Goal: Task Accomplishment & Management: Manage account settings

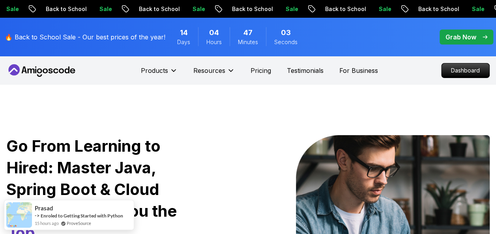
click at [39, 70] on icon at bounding box center [41, 70] width 71 height 13
click at [43, 70] on icon at bounding box center [45, 71] width 5 height 5
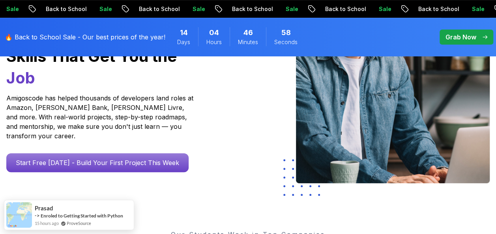
scroll to position [79, 0]
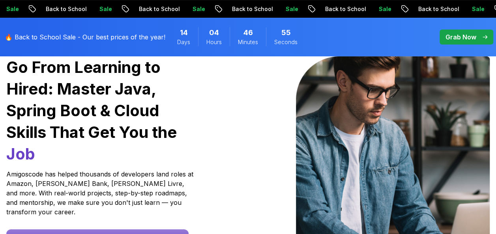
click at [450, 37] on p "Grab Now" at bounding box center [460, 36] width 31 height 9
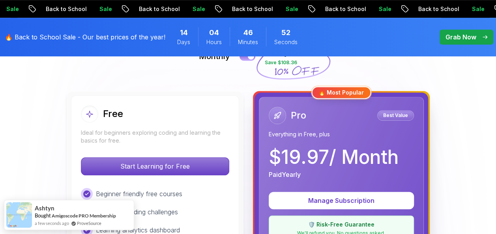
scroll to position [276, 0]
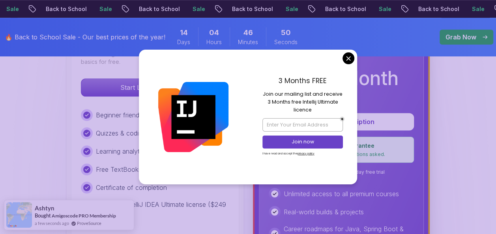
click at [354, 54] on div "3 Months FREE Join our mailing list and receive 3 Months free Intellij Ultimate…" at bounding box center [302, 117] width 109 height 135
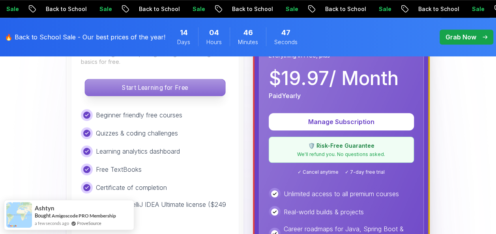
click at [197, 79] on button "Start Learning for Free" at bounding box center [154, 87] width 141 height 17
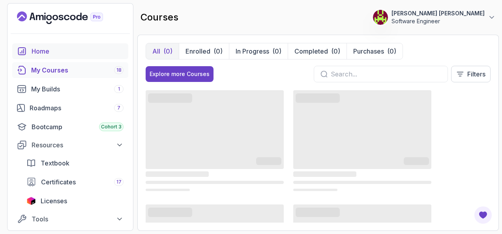
click at [67, 52] on div "Home" at bounding box center [78, 51] width 92 height 9
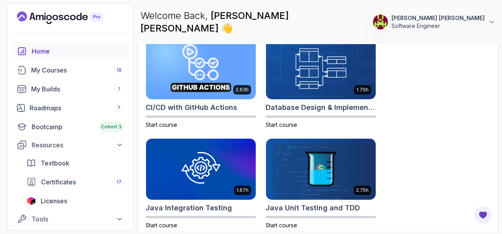
scroll to position [356, 0]
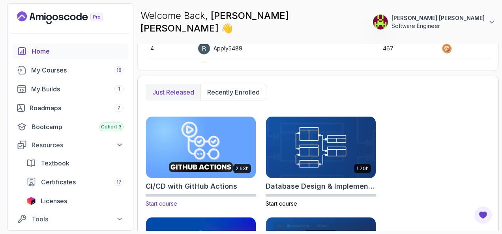
click at [234, 117] on img at bounding box center [200, 147] width 115 height 64
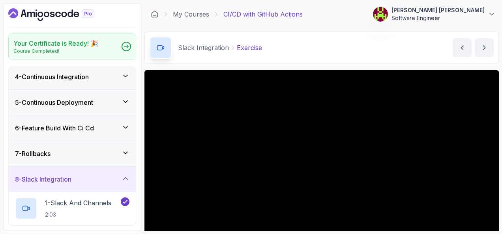
click at [480, 12] on p "[PERSON_NAME] [PERSON_NAME]" at bounding box center [437, 10] width 93 height 8
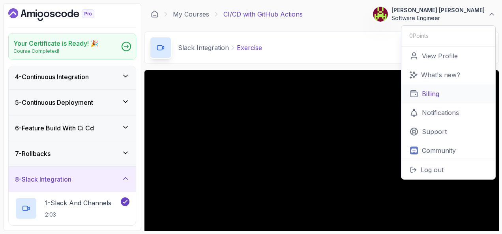
click at [446, 94] on link "Billing" at bounding box center [448, 93] width 94 height 19
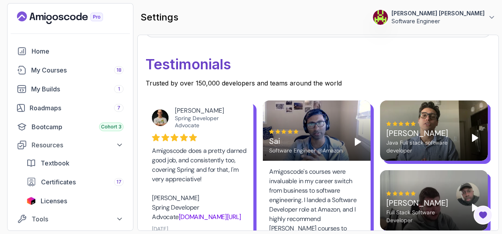
scroll to position [316, 0]
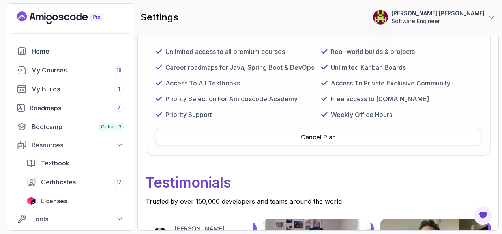
click at [327, 136] on div "Cancel Plan" at bounding box center [318, 137] width 35 height 9
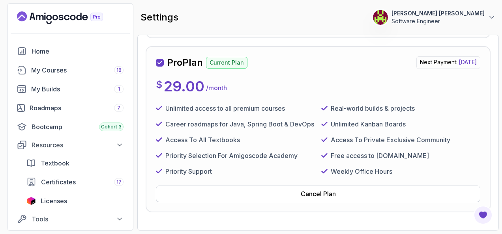
scroll to position [237, 0]
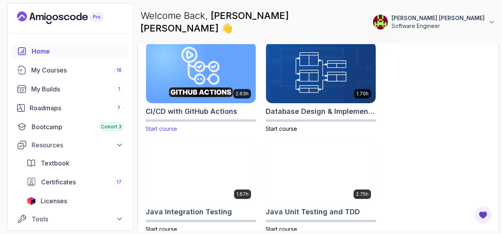
scroll to position [355, 0]
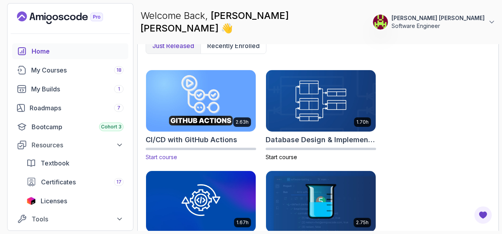
click at [213, 112] on img at bounding box center [200, 101] width 115 height 64
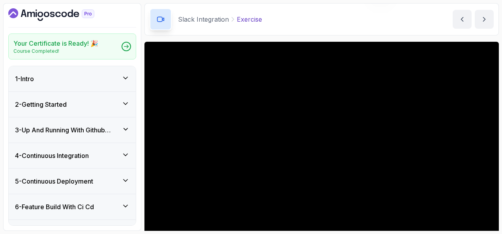
scroll to position [39, 0]
